Goal: Task Accomplishment & Management: Use online tool/utility

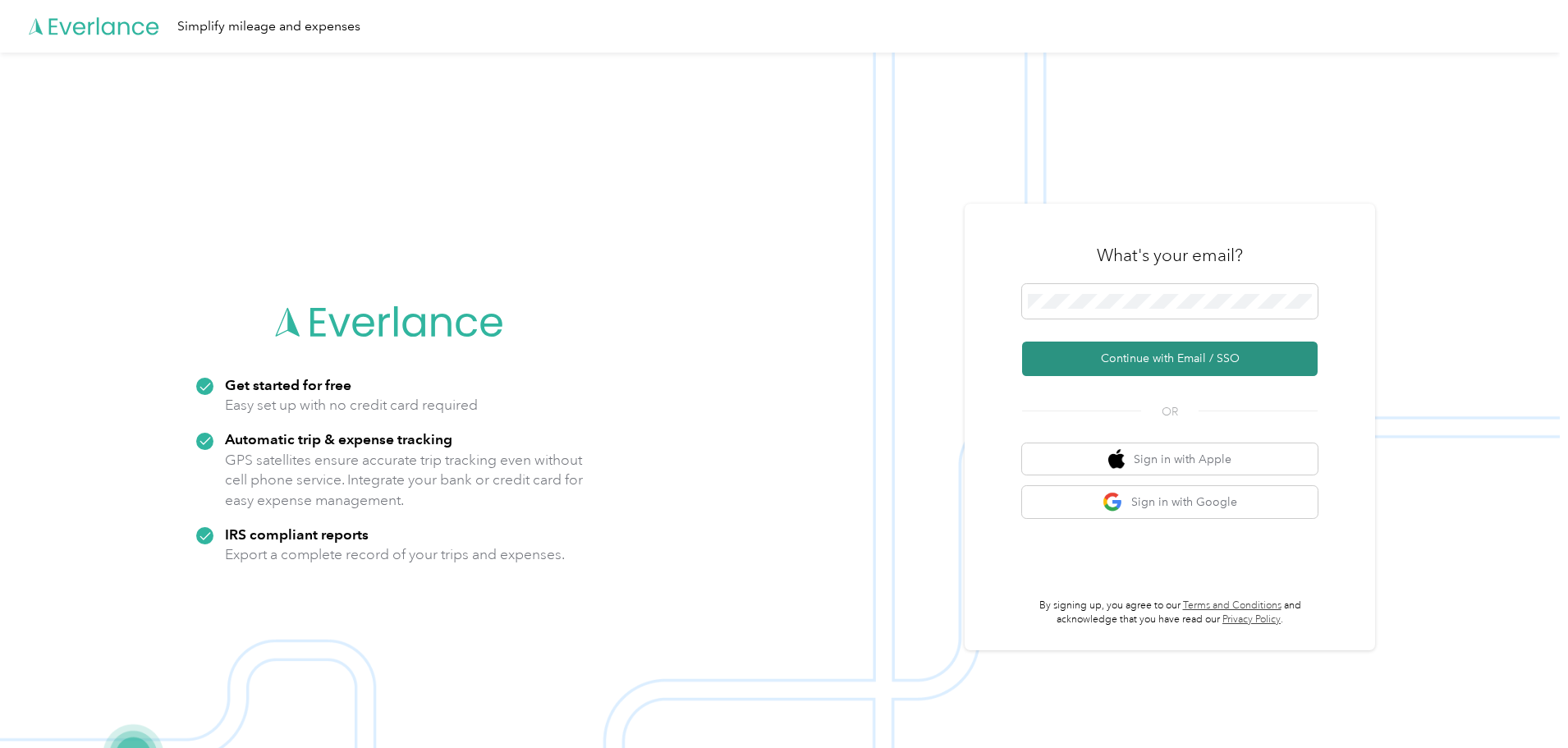
click at [1165, 359] on button "Continue with Email / SSO" at bounding box center [1169, 359] width 295 height 34
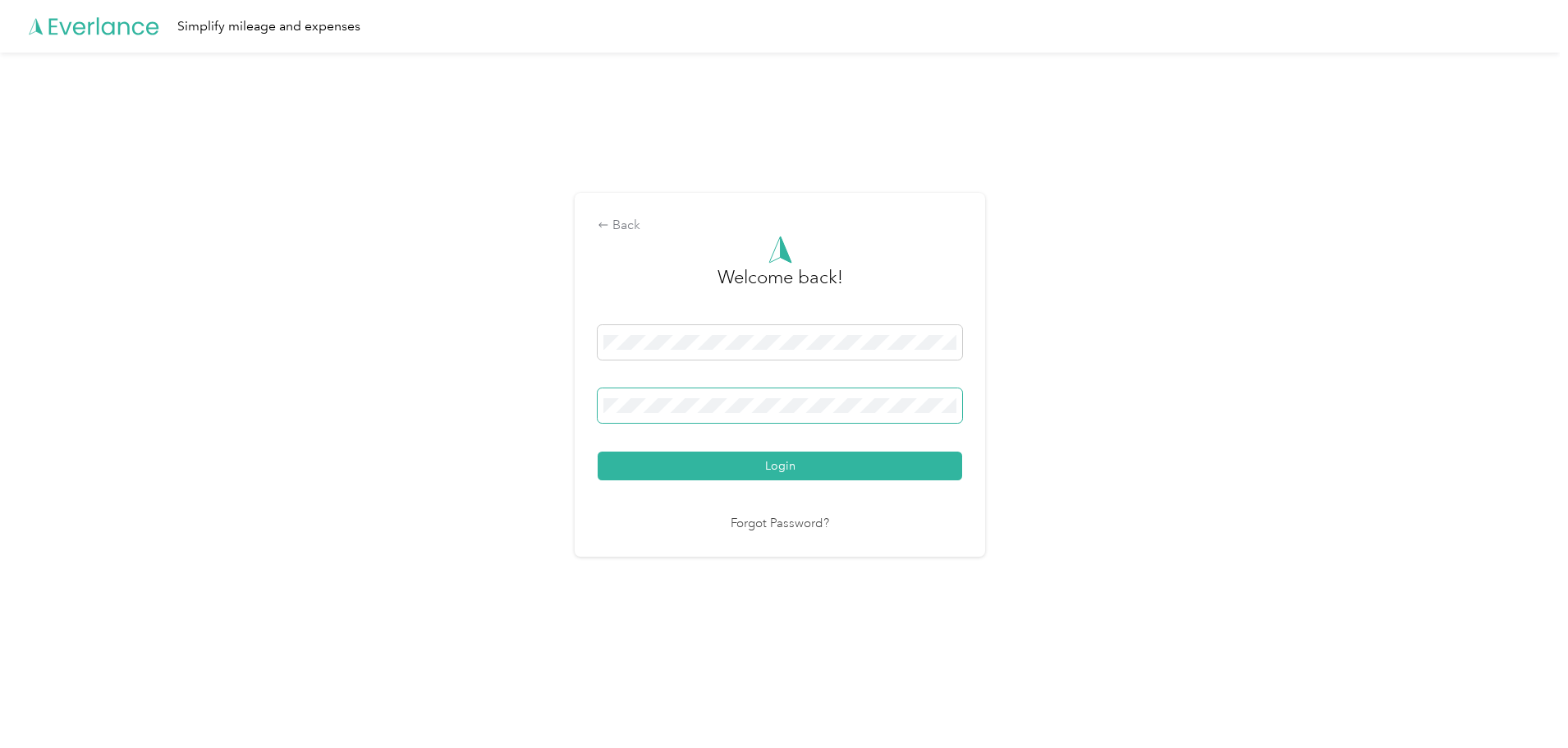
click at [597, 452] on button "Login" at bounding box center [780, 466] width 365 height 29
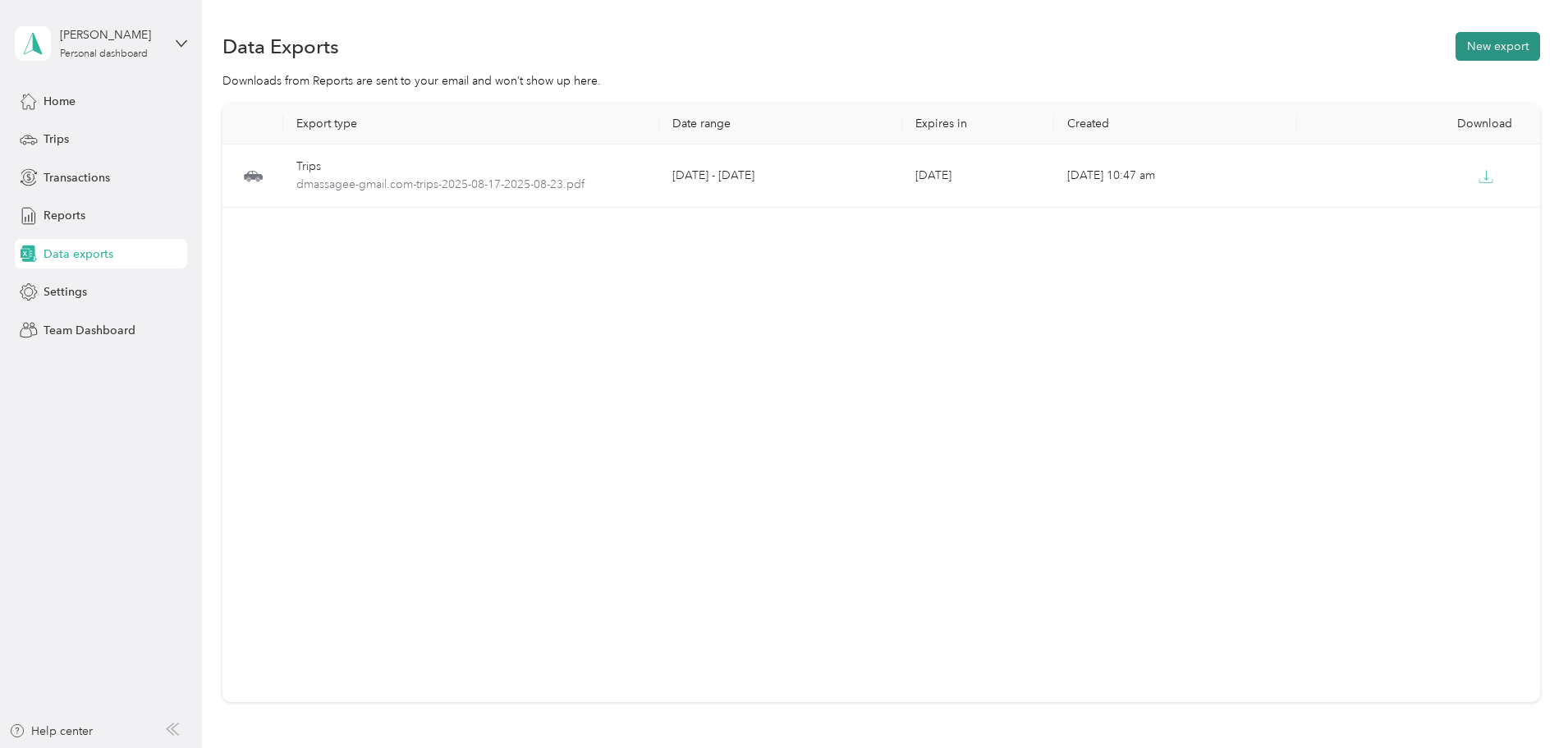
click at [1456, 45] on button "New export" at bounding box center [1498, 46] width 85 height 29
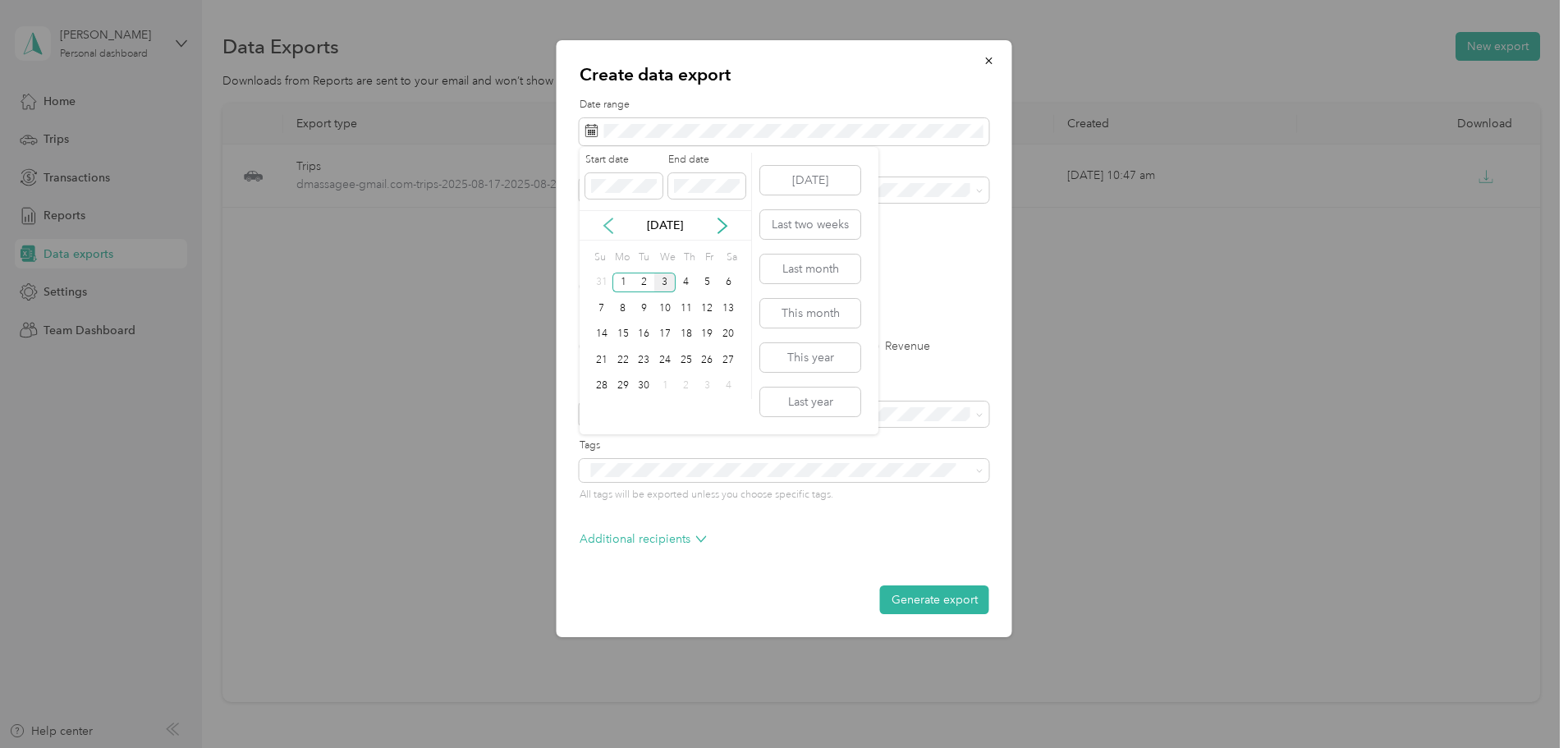
click at [613, 231] on icon at bounding box center [608, 225] width 16 height 16
click at [603, 388] on div "24" at bounding box center [602, 386] width 21 height 21
click at [735, 381] on div "30" at bounding box center [728, 386] width 21 height 21
click at [706, 282] on label "PDF" at bounding box center [717, 286] width 39 height 11
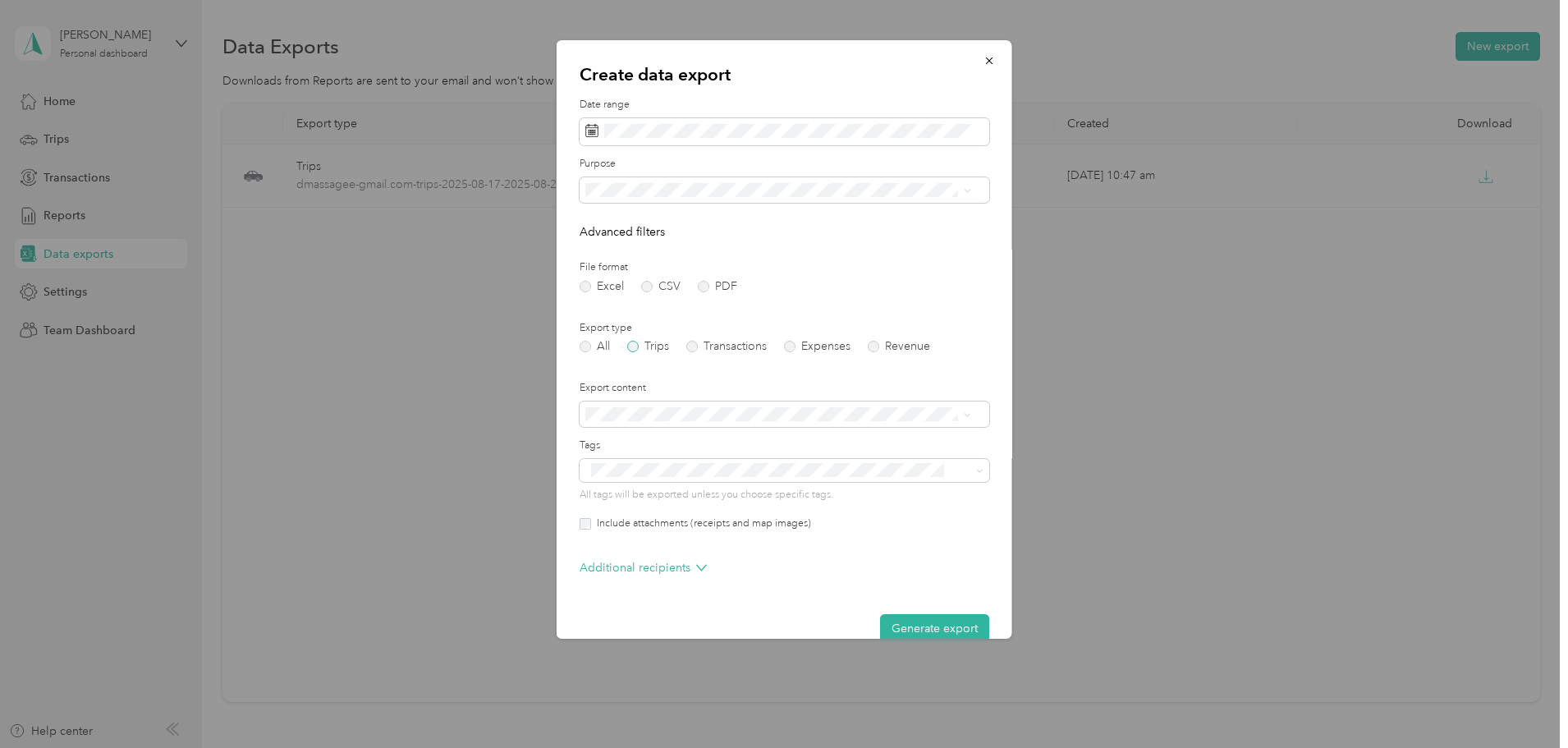
drag, startPoint x: 636, startPoint y: 347, endPoint x: 655, endPoint y: 352, distance: 19.6
click at [638, 347] on label "Trips" at bounding box center [648, 346] width 42 height 11
click at [930, 629] on button "Generate export" at bounding box center [935, 629] width 110 height 29
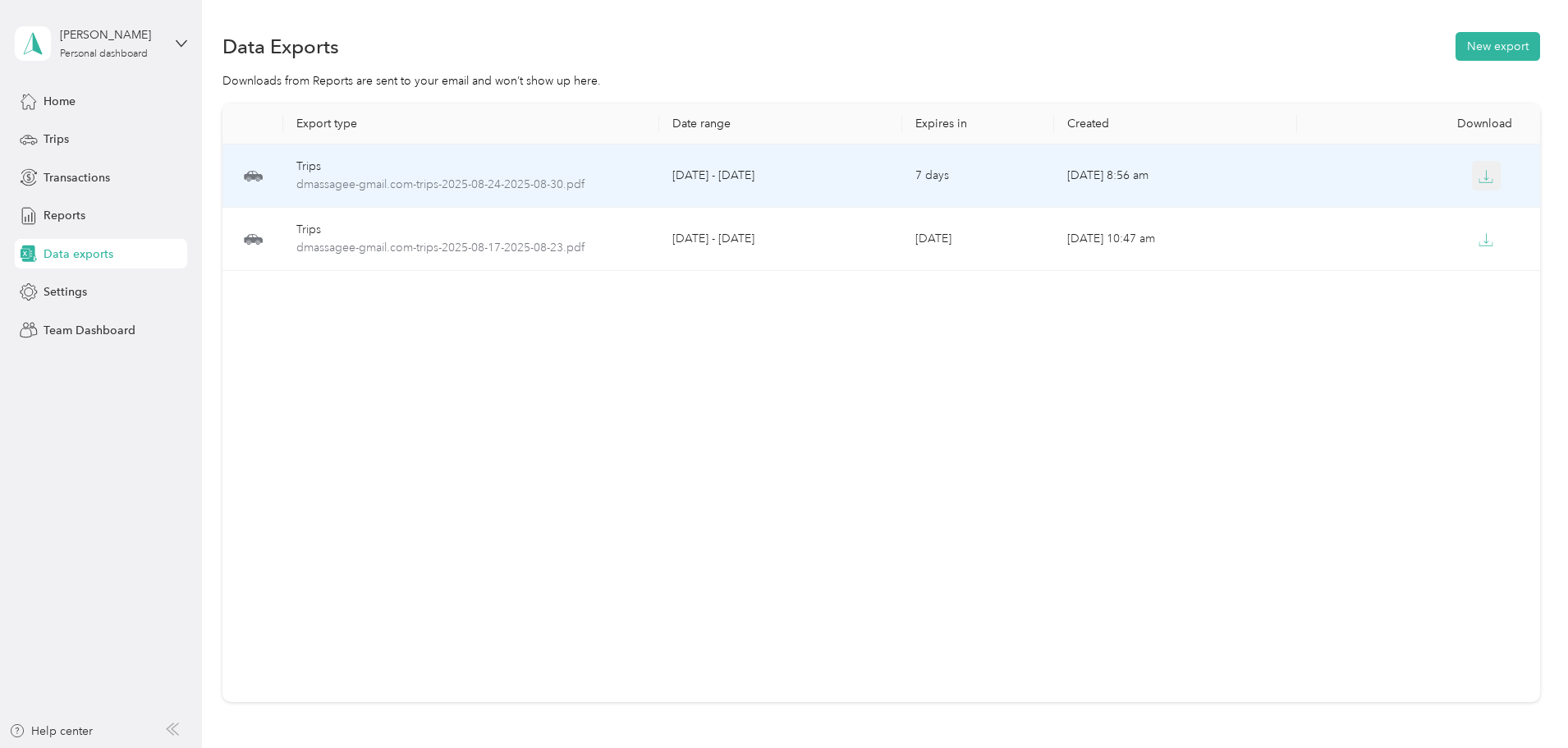
click at [1472, 176] on button "button" at bounding box center [1487, 175] width 30 height 30
